Goal: Information Seeking & Learning: Learn about a topic

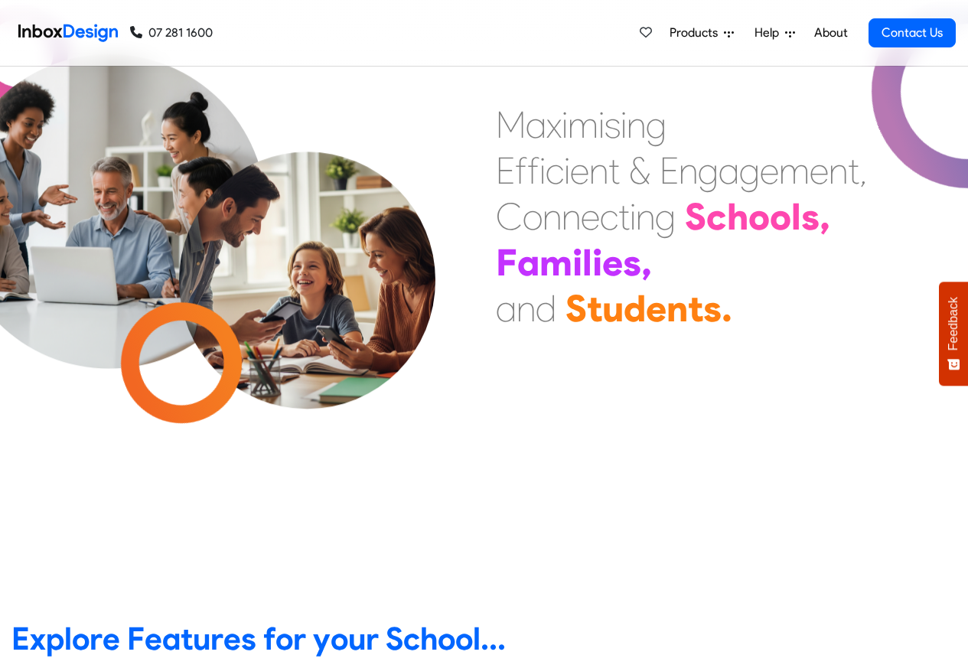
scroll to position [459, 0]
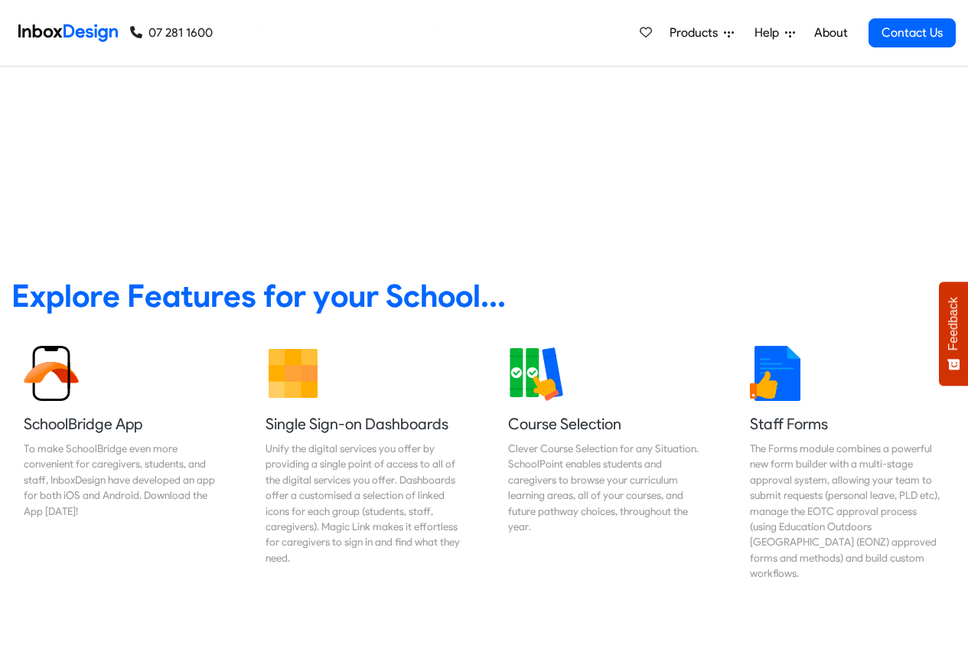
click at [706, 34] on span "Products" at bounding box center [696, 33] width 54 height 18
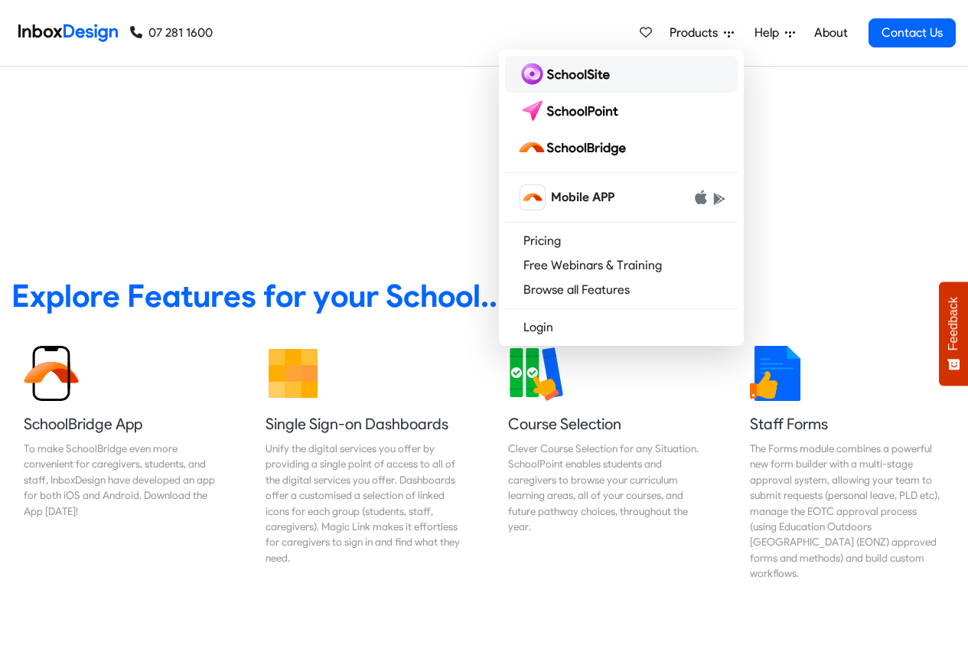
click at [555, 76] on img at bounding box center [566, 74] width 99 height 24
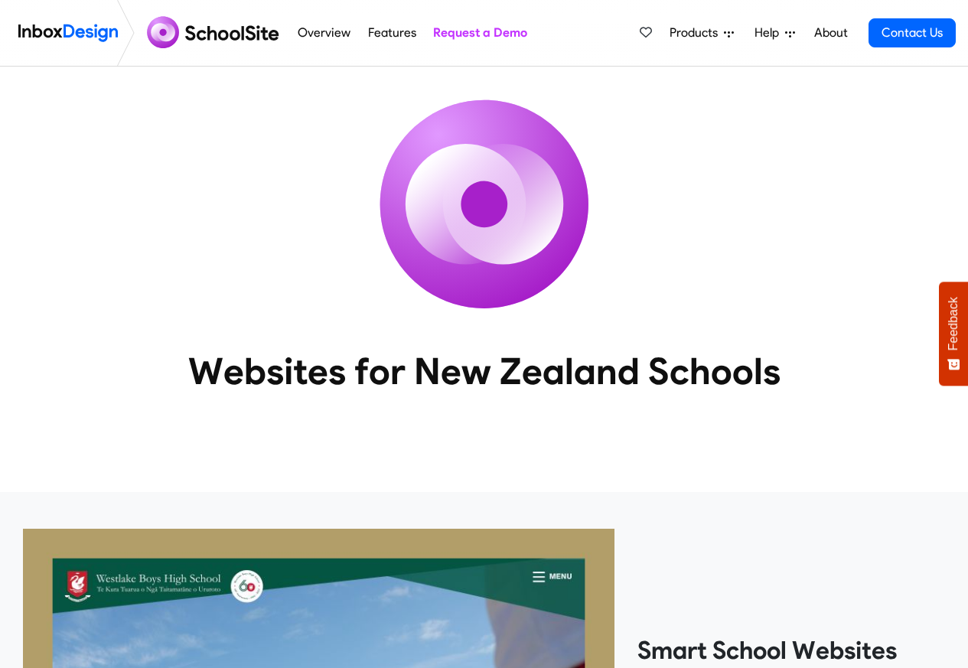
click at [349, 37] on link "Overview" at bounding box center [324, 33] width 61 height 31
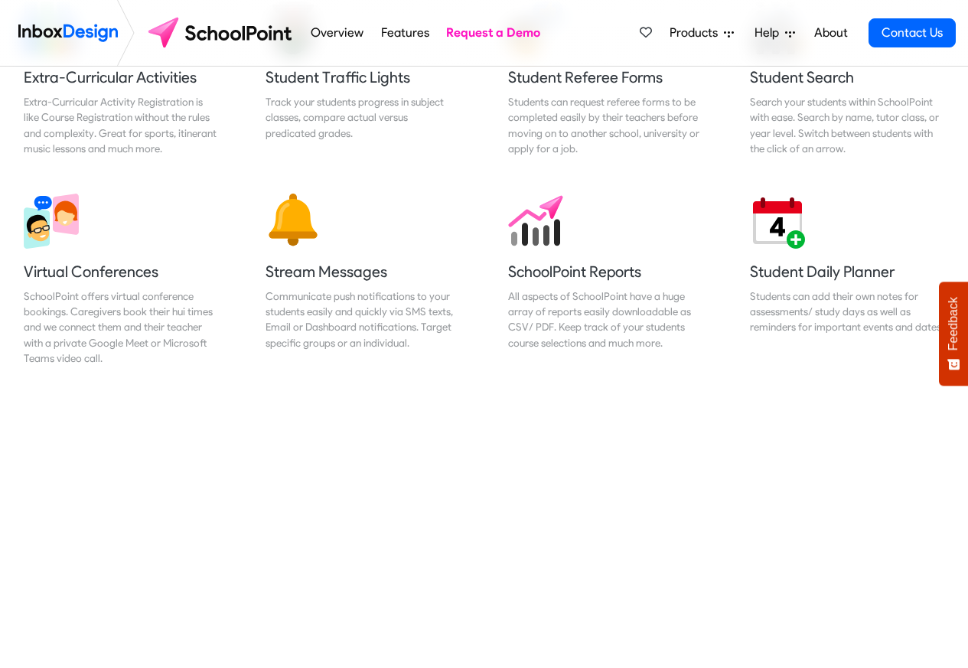
scroll to position [1194, 0]
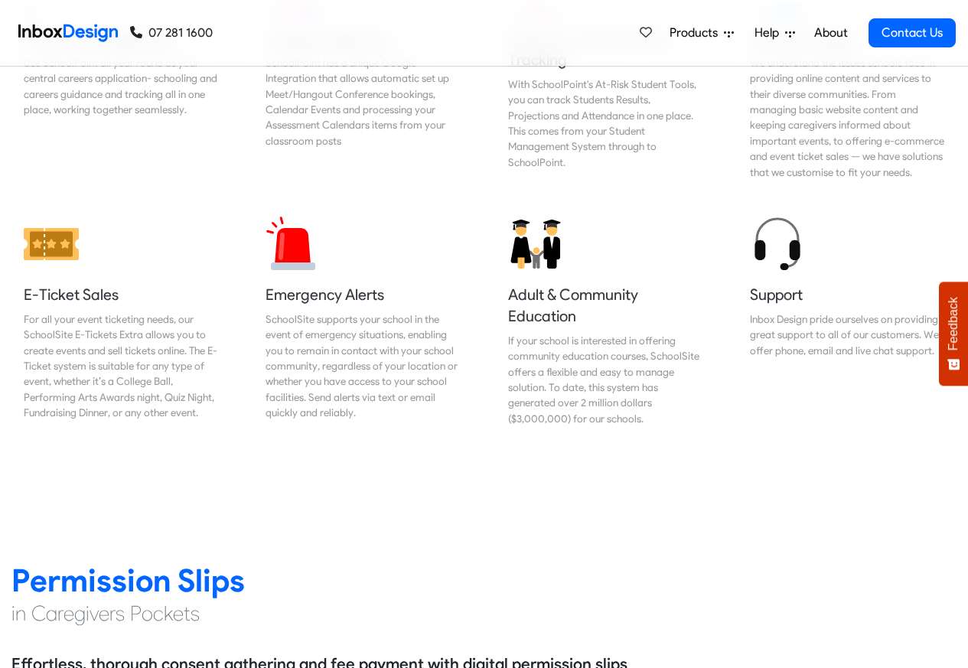
scroll to position [1653, 0]
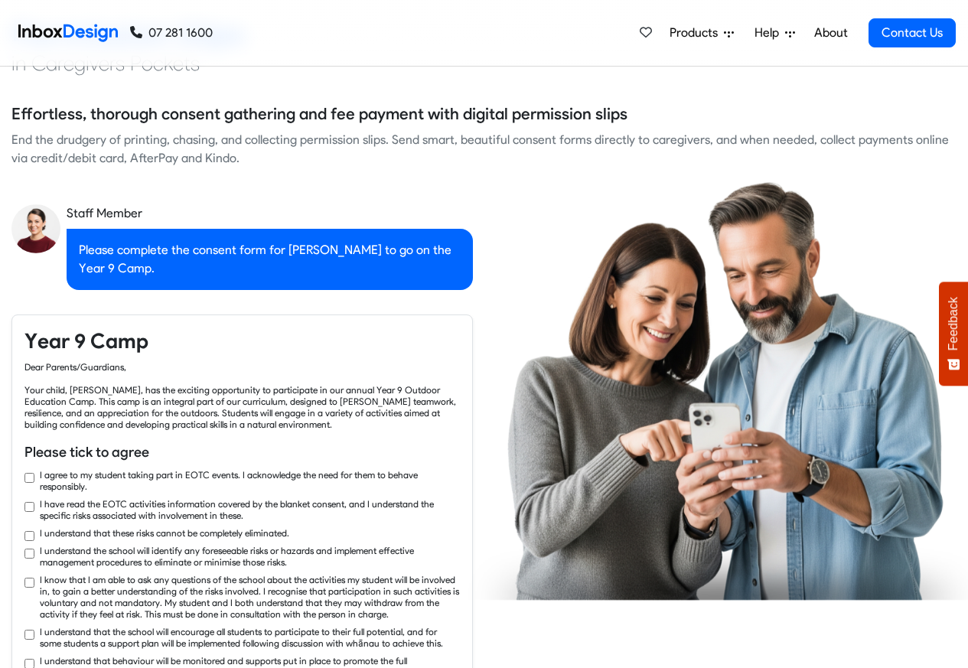
checkbox input "true"
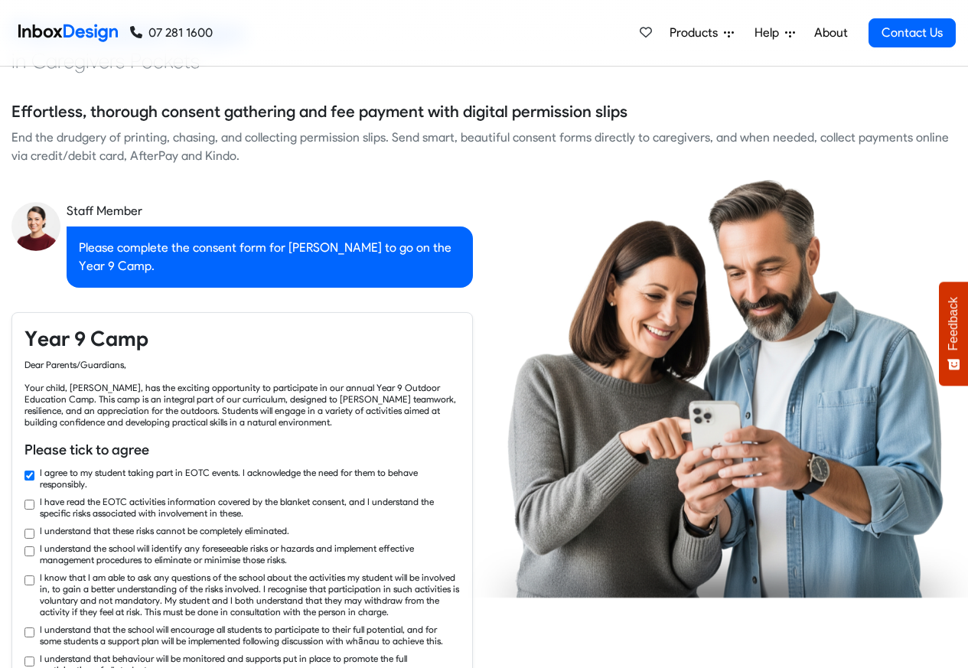
checkbox input "true"
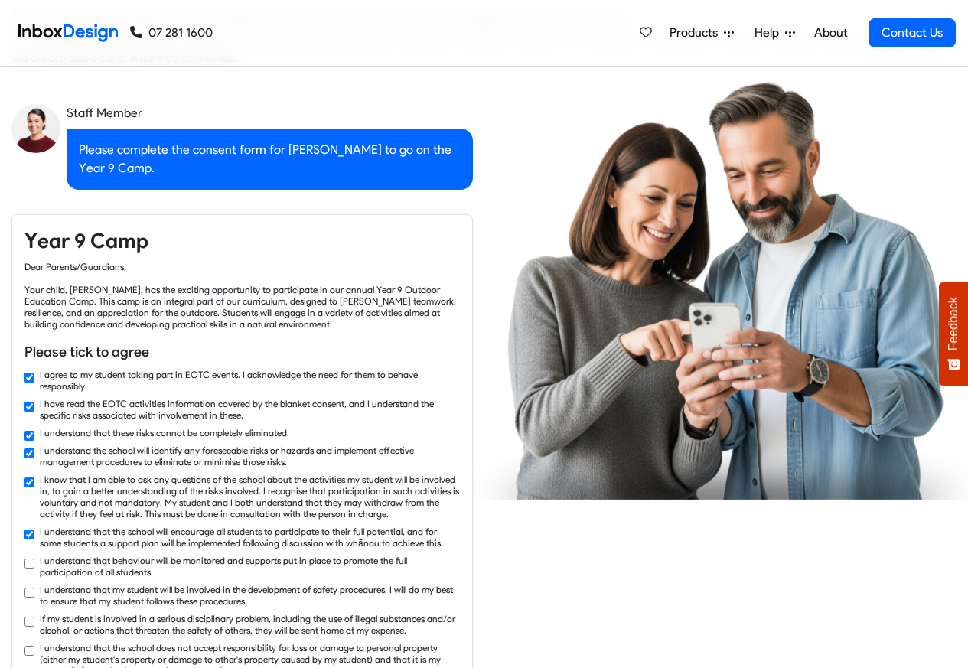
checkbox input "true"
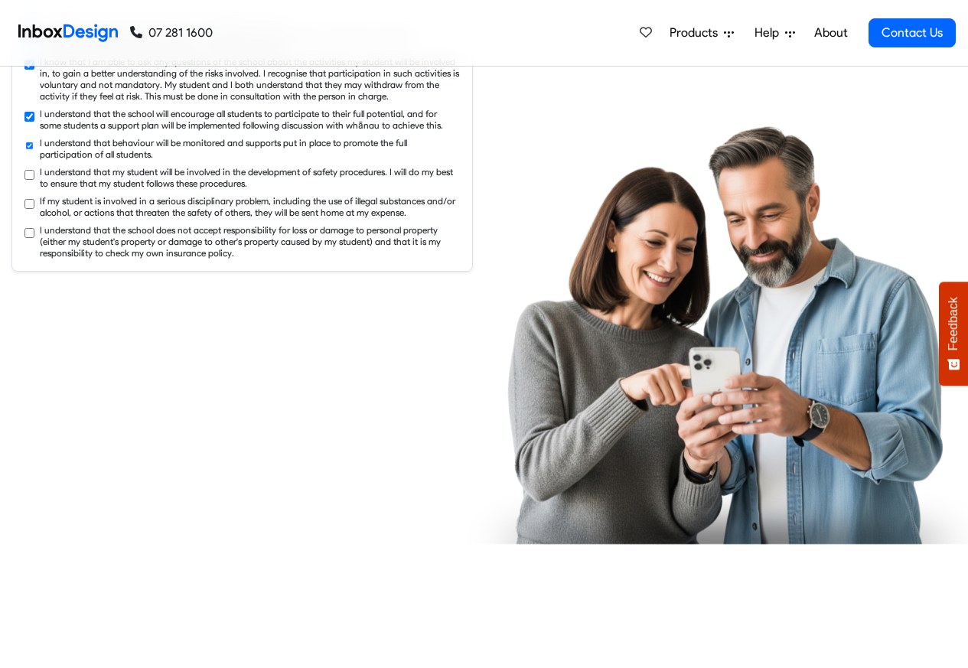
checkbox input "true"
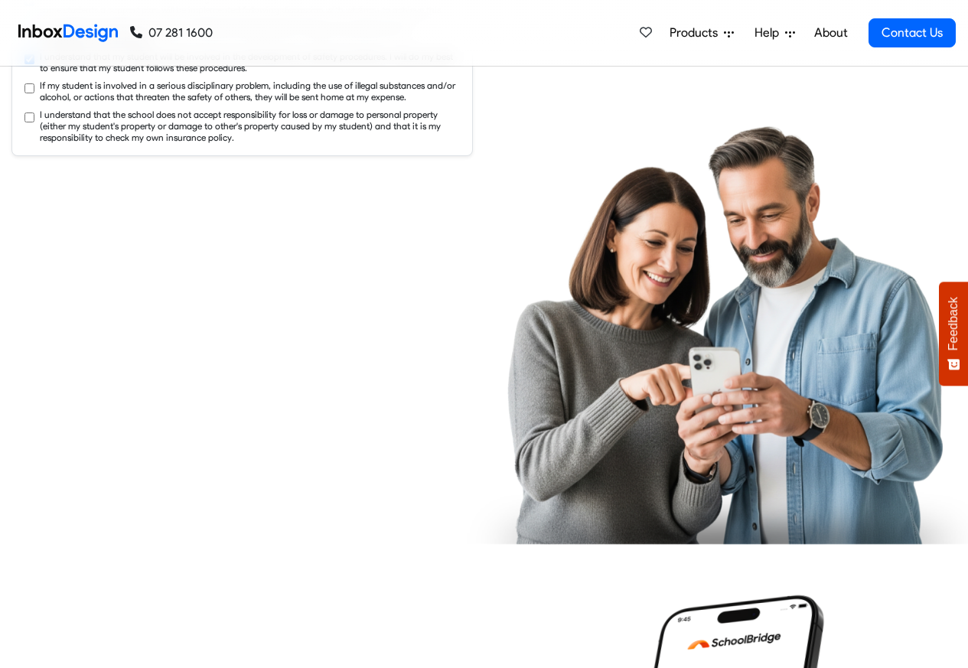
checkbox input "true"
